Goal: Check status

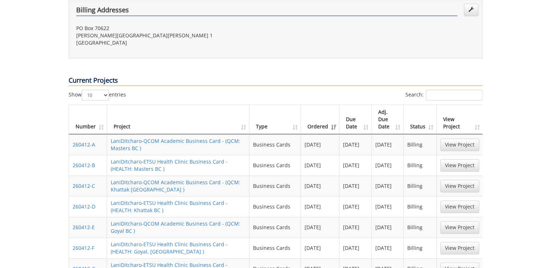
scroll to position [348, 0]
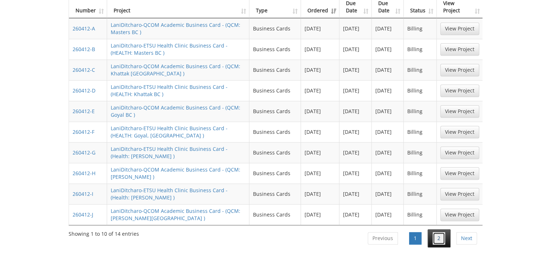
click at [439, 232] on link "2" at bounding box center [439, 238] width 12 height 12
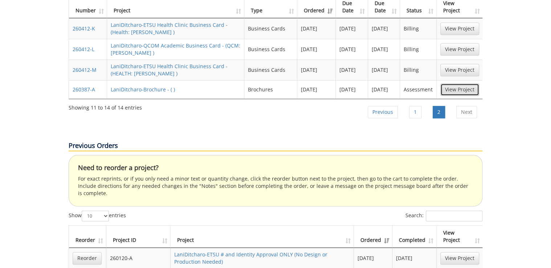
click at [462, 83] on link "View Project" at bounding box center [459, 89] width 39 height 12
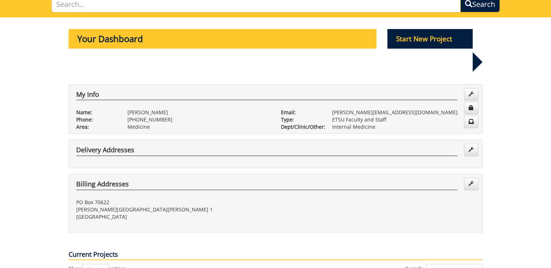
scroll to position [0, 0]
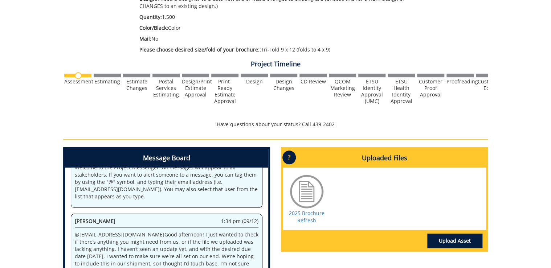
scroll to position [302, 0]
